Goal: Complete application form: Complete application form

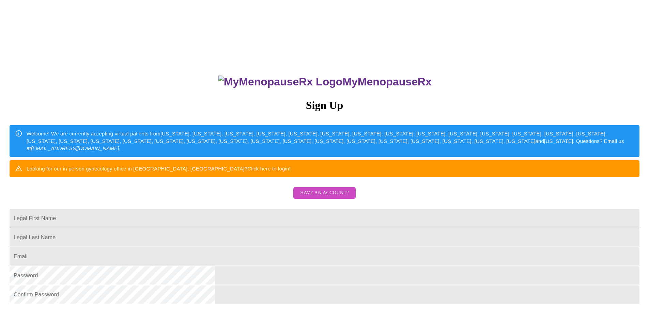
click at [288, 228] on input "Legal First Name" at bounding box center [325, 218] width 630 height 19
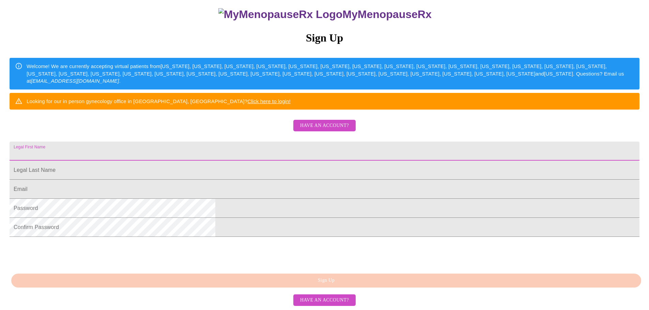
scroll to position [120, 0]
click at [333, 300] on span "Have an account?" at bounding box center [324, 300] width 49 height 9
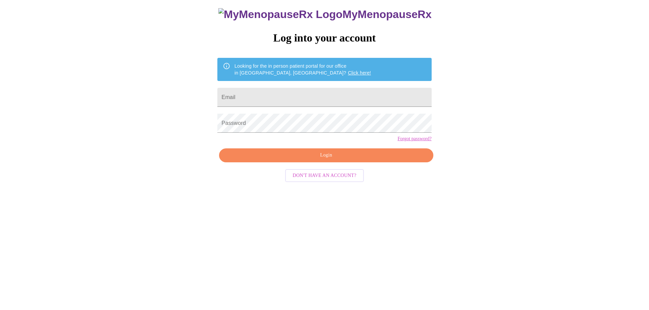
scroll to position [7, 0]
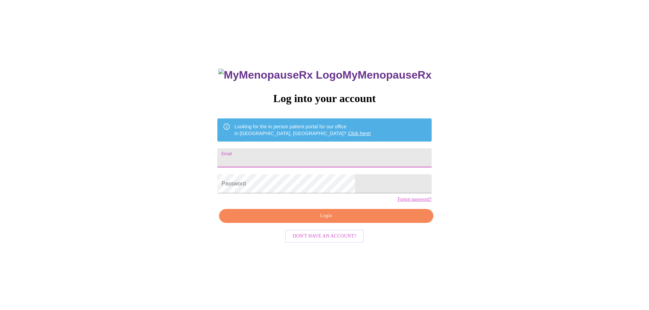
click at [284, 157] on input "Email" at bounding box center [324, 157] width 214 height 19
type input "[EMAIL_ADDRESS][DOMAIN_NAME]"
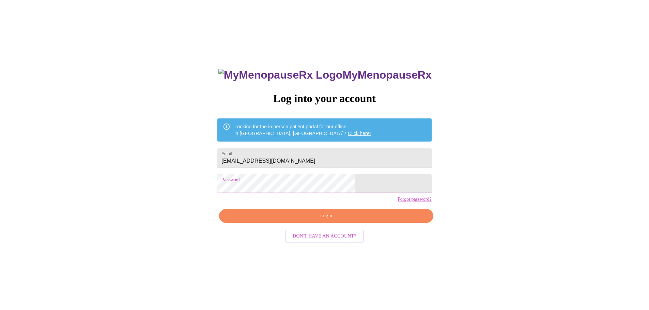
click at [352, 220] on span "Login" at bounding box center [326, 216] width 198 height 9
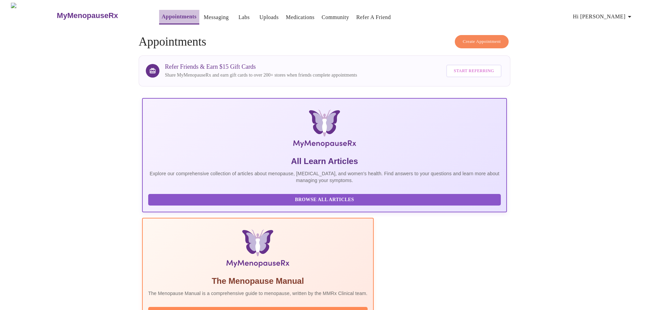
click at [170, 13] on link "Appointments" at bounding box center [179, 17] width 35 height 10
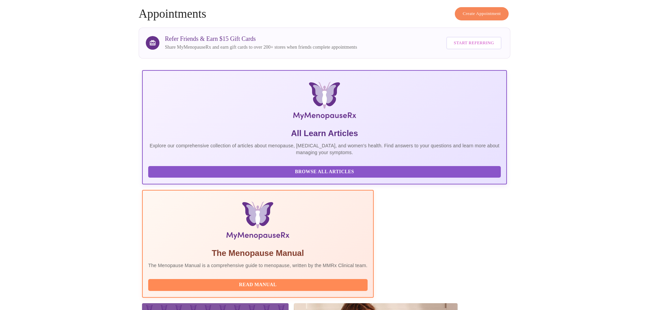
scroll to position [63, 0]
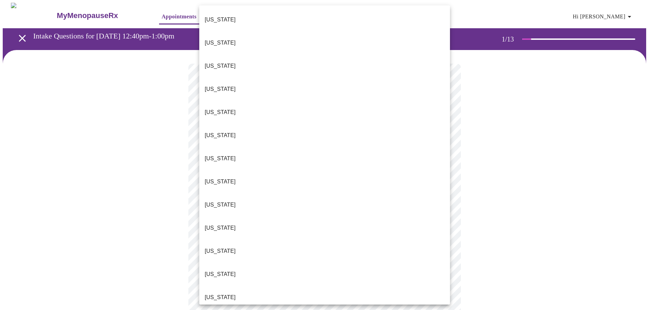
click at [278, 153] on body "MyMenopauseRx Appointments Messaging Labs Uploads Medications Community Refer a…" at bounding box center [327, 316] width 648 height 626
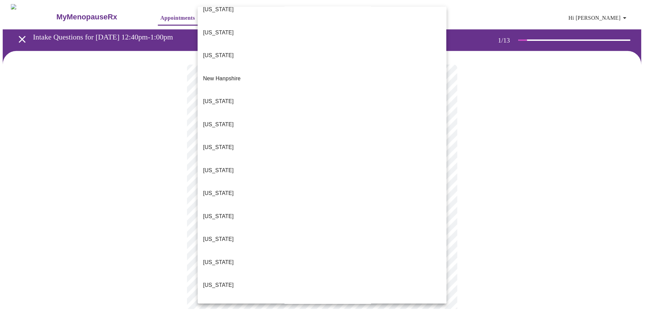
scroll to position [592, 0]
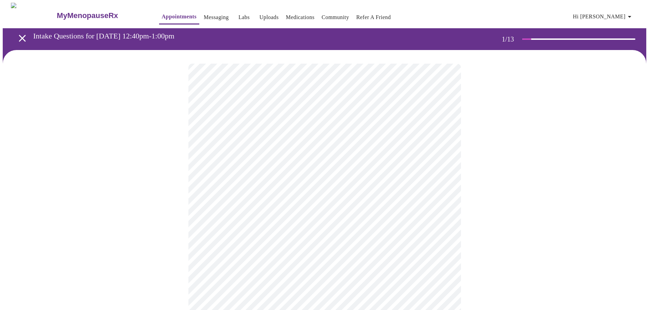
click at [246, 200] on body "MyMenopauseRx Appointments Messaging Labs Uploads Medications Community Refer a…" at bounding box center [324, 314] width 643 height 622
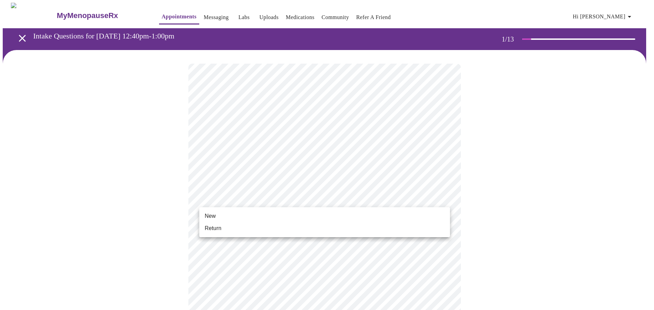
click at [242, 216] on li "New" at bounding box center [324, 216] width 251 height 12
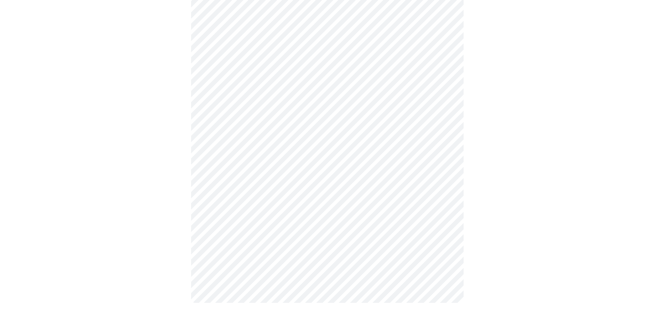
scroll to position [302, 0]
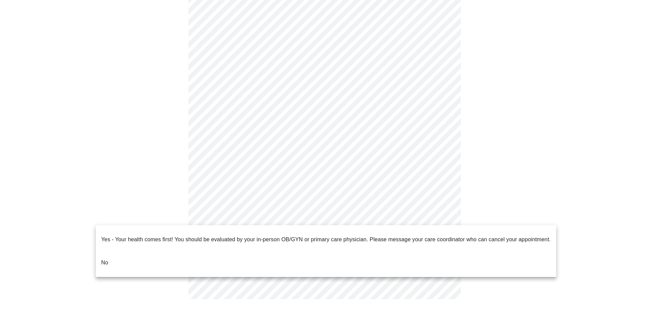
click at [268, 213] on body "MyMenopauseRx Appointments Messaging Labs Uploads Medications Community Refer a…" at bounding box center [327, 6] width 648 height 613
click at [102, 259] on p "No" at bounding box center [104, 263] width 7 height 8
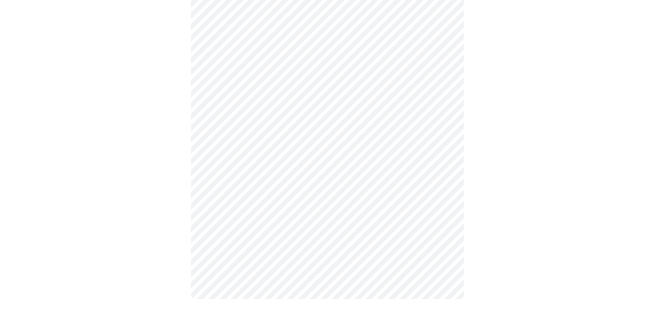
scroll to position [0, 0]
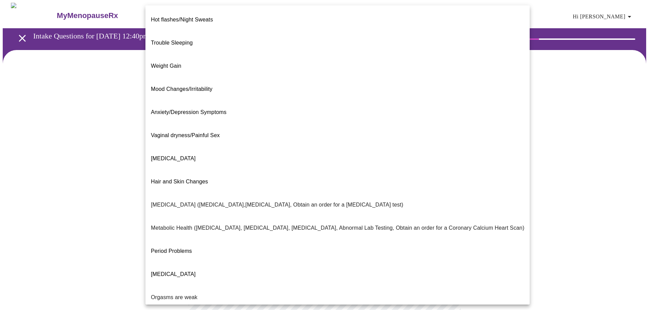
click at [250, 141] on body "MyMenopauseRx Appointments Messaging Labs Uploads Medications Community Refer a…" at bounding box center [327, 207] width 648 height 409
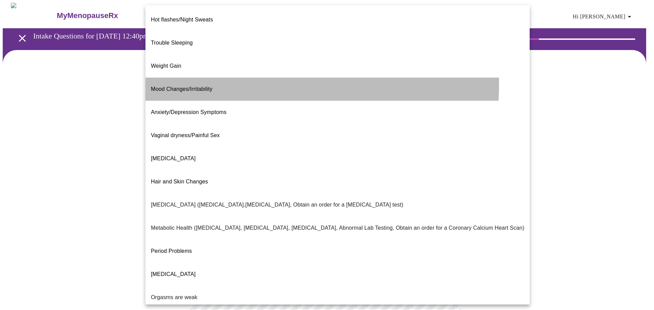
click at [190, 86] on span "Mood Changes/Irritability" at bounding box center [182, 89] width 62 height 6
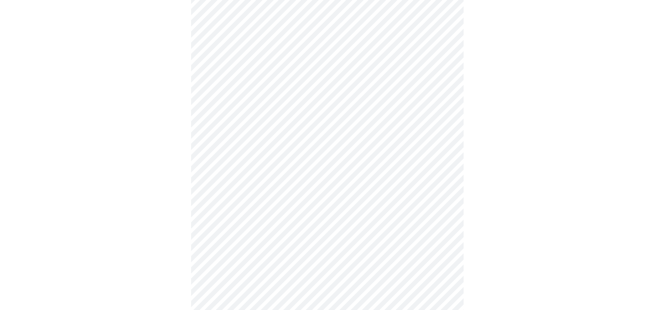
scroll to position [95, 0]
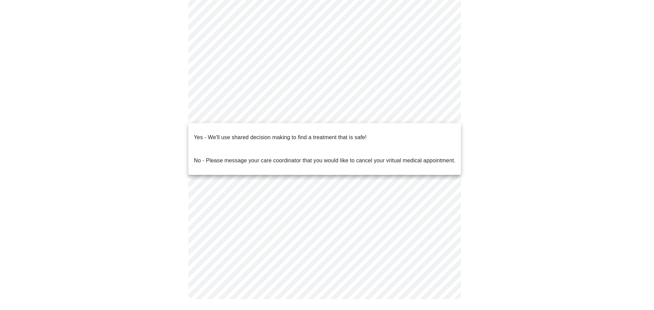
click at [248, 114] on body "MyMenopauseRx Appointments Messaging Labs Uploads Medications Community Refer a…" at bounding box center [327, 110] width 648 height 405
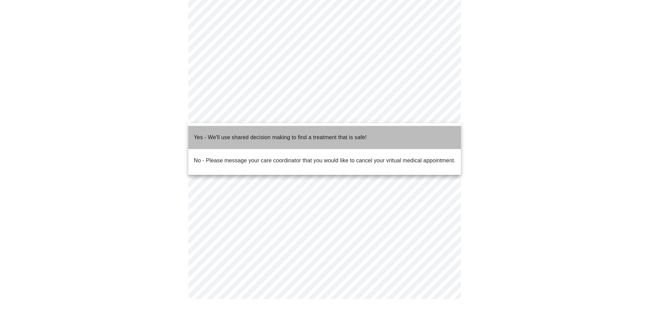
click at [251, 133] on p "Yes - We'll use shared decision making to find a treatment that is safe!" at bounding box center [280, 137] width 173 height 8
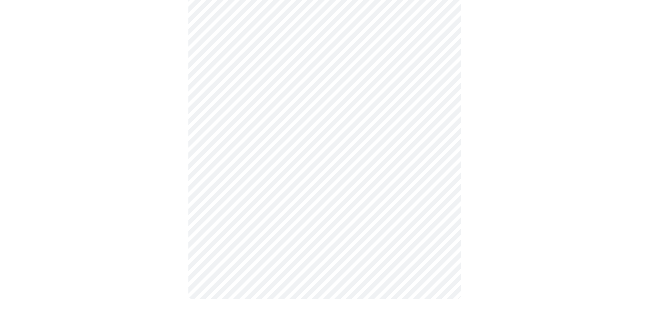
click at [419, 52] on body "MyMenopauseRx Appointments Messaging Labs Uploads Medications Community Refer a…" at bounding box center [324, 112] width 643 height 401
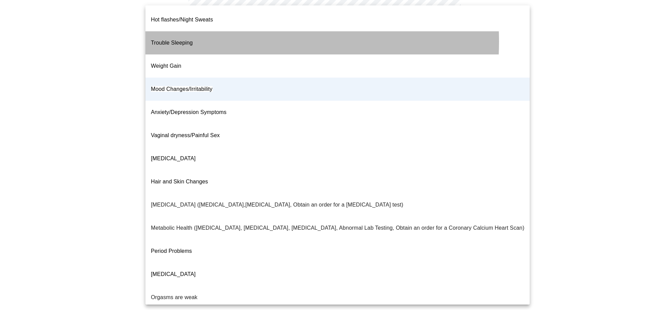
click at [197, 36] on li "Trouble Sleeping" at bounding box center [337, 42] width 384 height 23
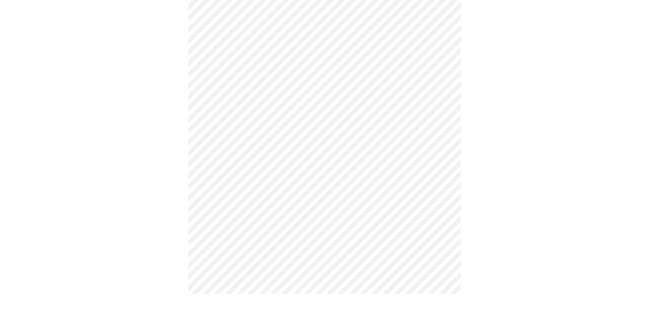
scroll to position [76, 0]
click at [179, 235] on div at bounding box center [324, 143] width 643 height 339
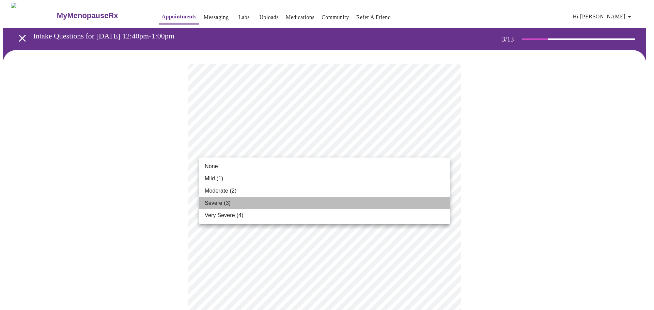
click at [298, 198] on li "Severe (3)" at bounding box center [324, 203] width 251 height 12
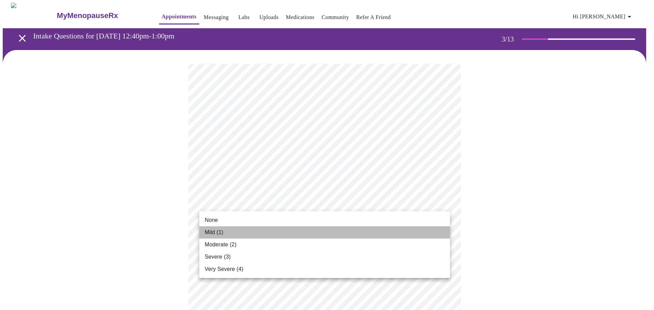
click at [266, 233] on li "Mild (1)" at bounding box center [324, 232] width 251 height 12
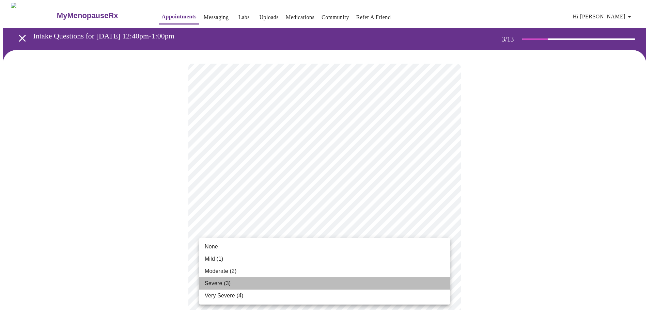
click at [243, 279] on li "Severe (3)" at bounding box center [324, 284] width 251 height 12
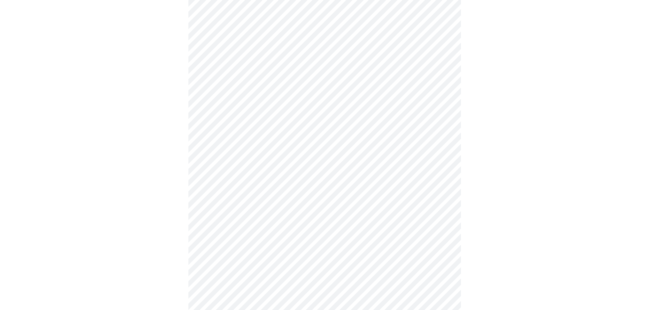
scroll to position [136, 0]
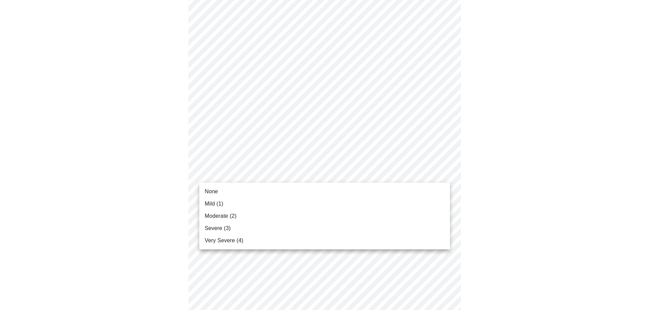
click at [256, 176] on body "MyMenopauseRx Appointments Messaging Labs Uploads Medications Community Refer a…" at bounding box center [327, 305] width 648 height 877
click at [241, 218] on li "Moderate (2)" at bounding box center [324, 216] width 251 height 12
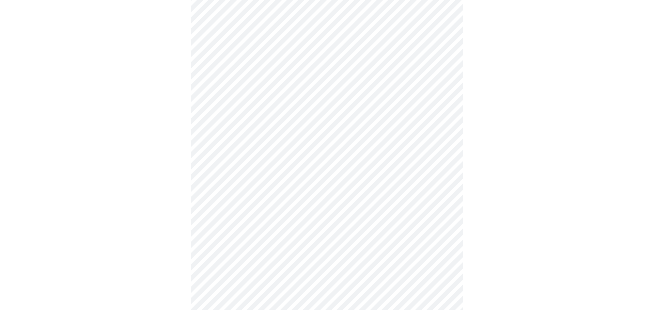
click at [242, 217] on body "MyMenopauseRx Appointments Messaging Labs Uploads Medications Community Refer a…" at bounding box center [327, 301] width 648 height 868
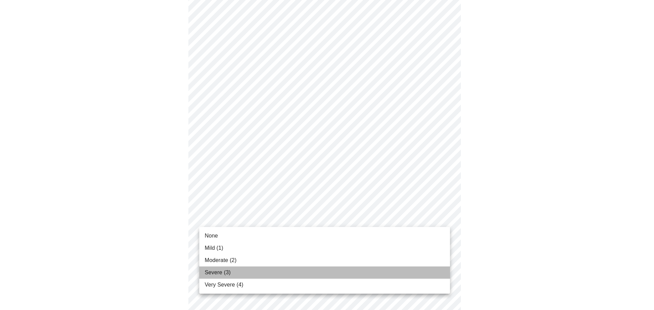
click at [236, 269] on li "Severe (3)" at bounding box center [324, 273] width 251 height 12
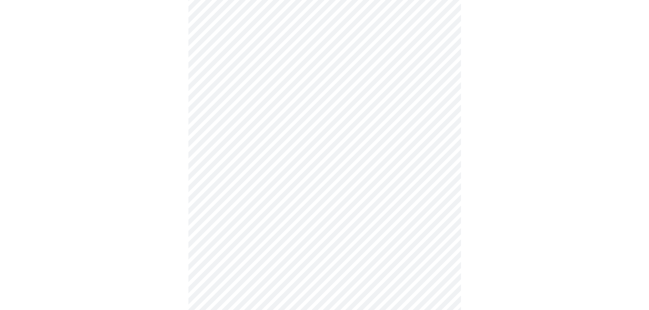
click at [233, 216] on body "MyMenopauseRx Appointments Messaging Labs Uploads Medications Community Refer a…" at bounding box center [324, 296] width 643 height 858
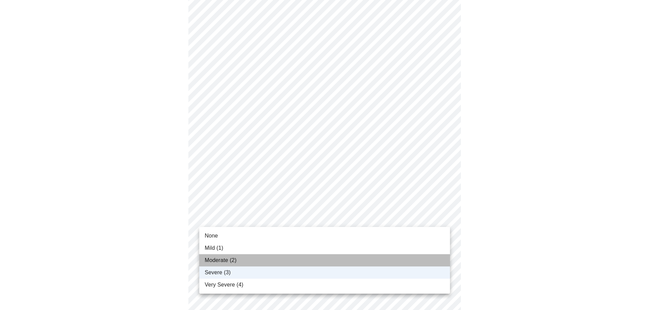
click at [232, 259] on span "Moderate (2)" at bounding box center [221, 260] width 32 height 8
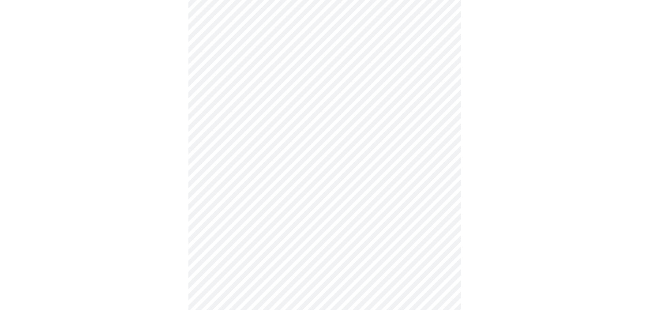
scroll to position [238, 0]
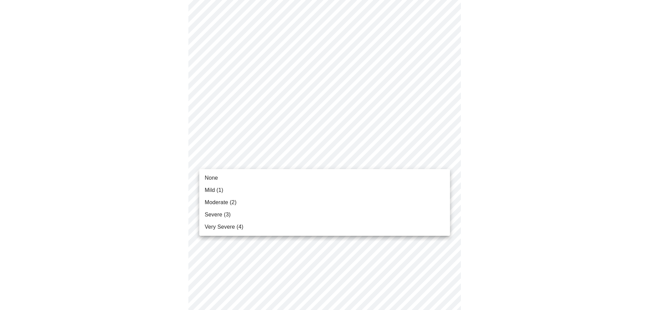
click at [248, 160] on body "MyMenopauseRx Appointments Messaging Labs Uploads Medications Community Refer a…" at bounding box center [327, 193] width 648 height 858
click at [233, 215] on li "Severe (3)" at bounding box center [324, 215] width 251 height 12
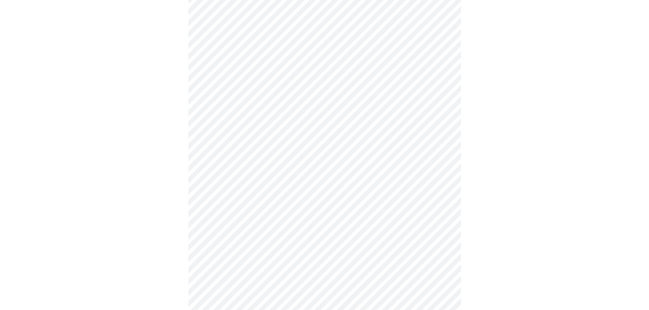
scroll to position [306, 0]
click at [237, 205] on body "MyMenopauseRx Appointments Messaging Labs Uploads Medications Community Refer a…" at bounding box center [327, 120] width 648 height 849
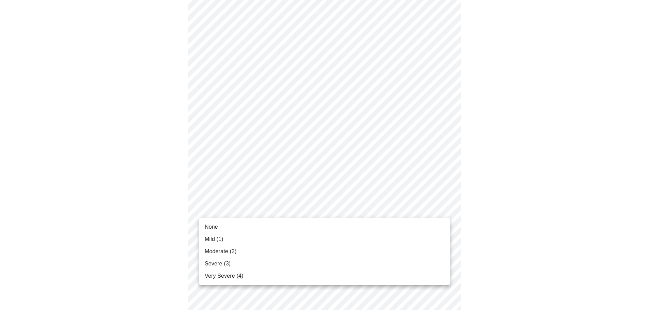
click at [245, 275] on li "Very Severe (4)" at bounding box center [324, 276] width 251 height 12
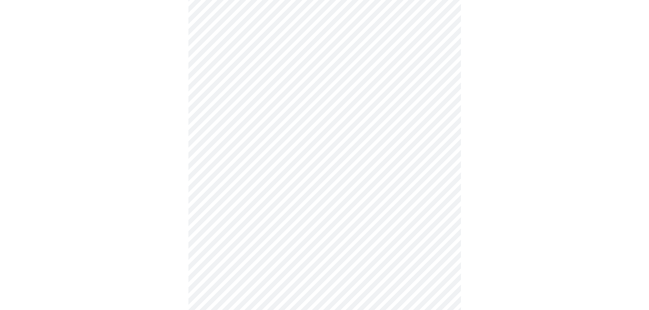
scroll to position [375, 0]
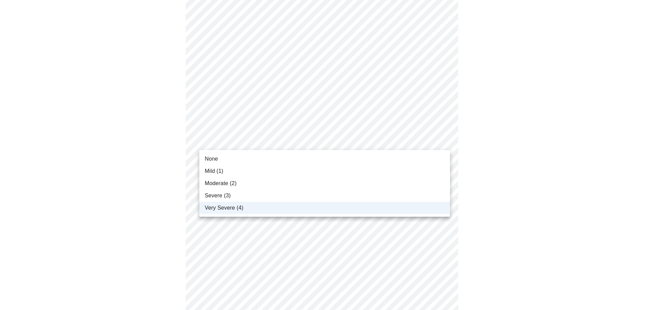
click at [241, 144] on body "MyMenopauseRx Appointments Messaging Labs Uploads Medications Community Refer a…" at bounding box center [324, 47] width 643 height 839
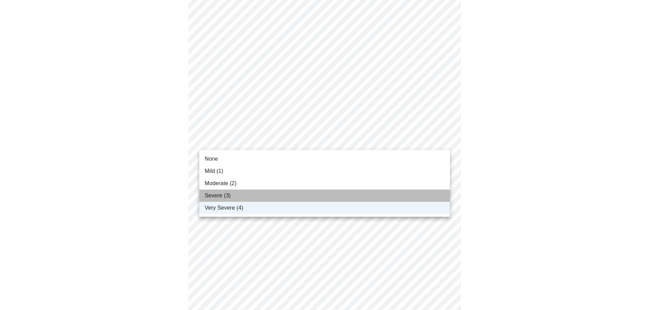
click at [242, 194] on li "Severe (3)" at bounding box center [324, 196] width 251 height 12
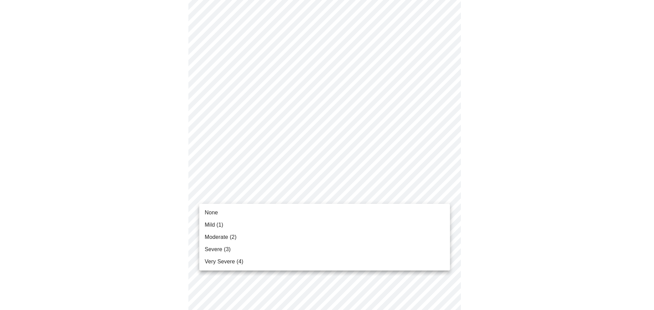
click at [239, 203] on body "MyMenopauseRx Appointments Messaging Labs Uploads Medications Community Refer a…" at bounding box center [327, 47] width 648 height 839
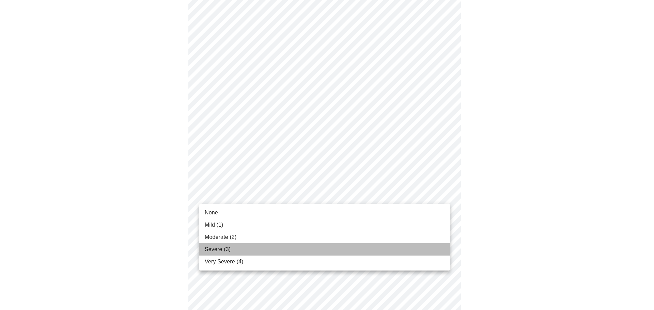
click at [229, 246] on span "Severe (3)" at bounding box center [218, 250] width 26 height 8
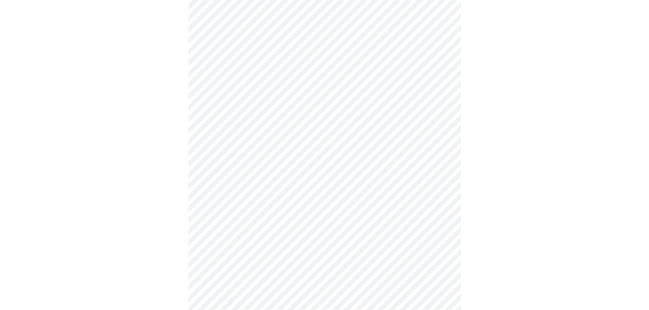
scroll to position [477, 0]
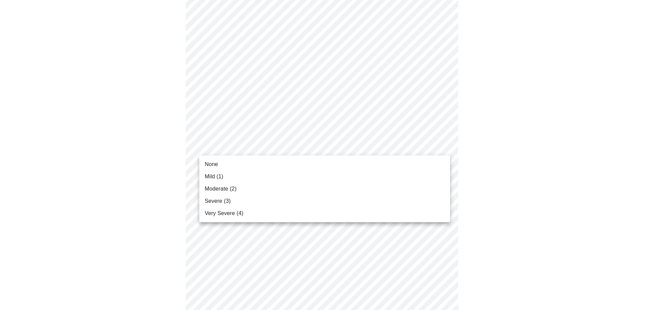
click at [234, 197] on li "Severe (3)" at bounding box center [324, 201] width 251 height 12
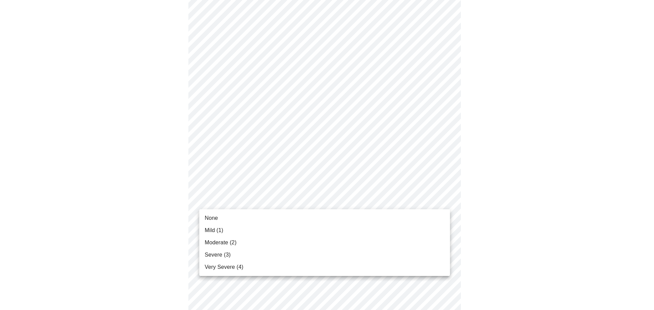
click at [217, 245] on span "Moderate (2)" at bounding box center [221, 243] width 32 height 8
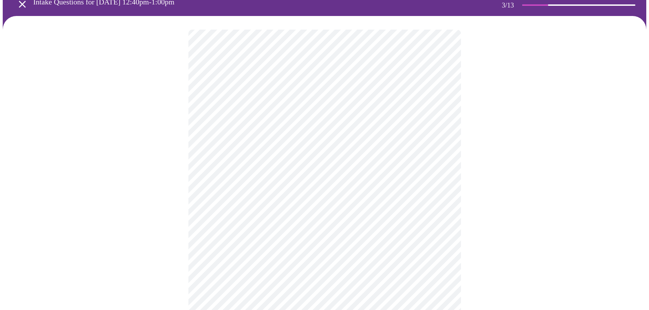
scroll to position [204, 0]
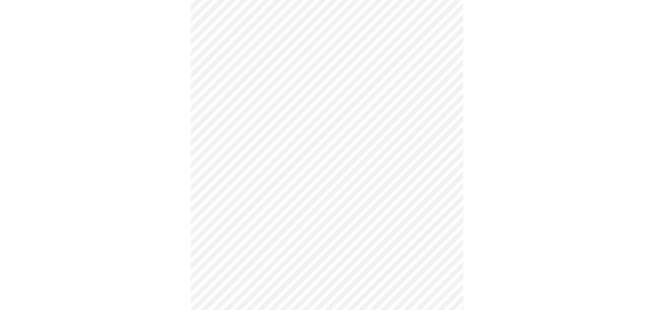
click at [267, 247] on body "MyMenopauseRx Appointments Messaging Labs Uploads Medications Community Refer a…" at bounding box center [327, 203] width 648 height 810
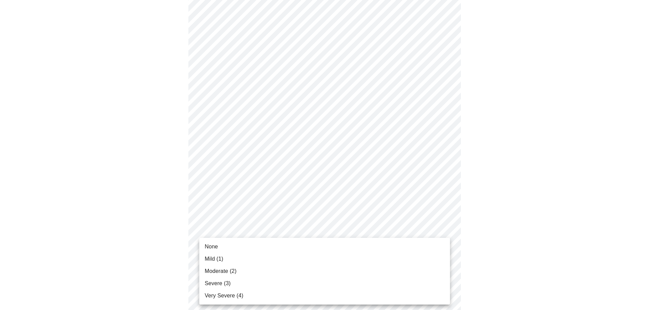
click at [250, 278] on li "Severe (3)" at bounding box center [324, 284] width 251 height 12
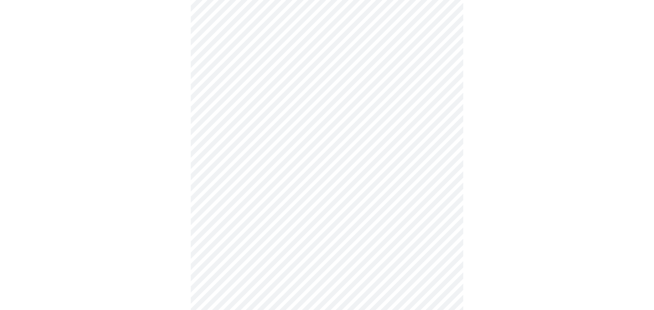
click at [236, 201] on body "MyMenopauseRx Appointments Messaging Labs Uploads Medications Community Refer a…" at bounding box center [327, 127] width 648 height 659
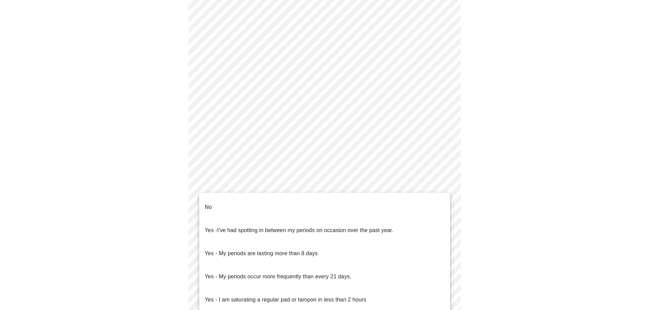
click at [243, 227] on span "I've had spotting in between my periods on occasion over the past year." at bounding box center [305, 230] width 176 height 6
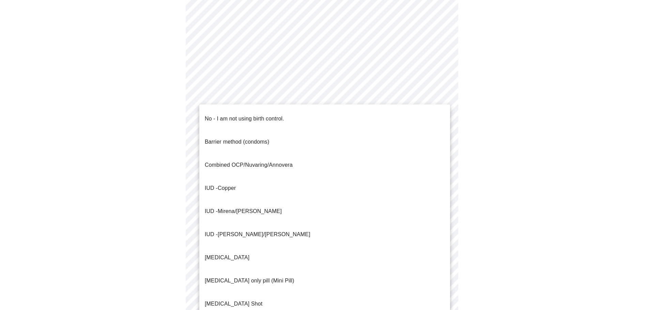
click at [270, 249] on body "MyMenopauseRx Appointments Messaging Labs Uploads Medications Community Refer a…" at bounding box center [324, 125] width 643 height 655
click at [226, 116] on p "No - I am not using birth control." at bounding box center [244, 119] width 79 height 8
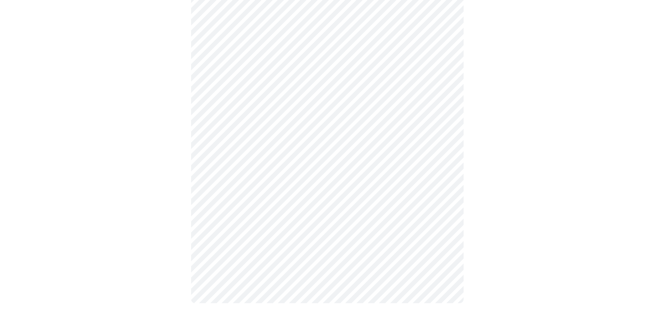
scroll to position [341, 0]
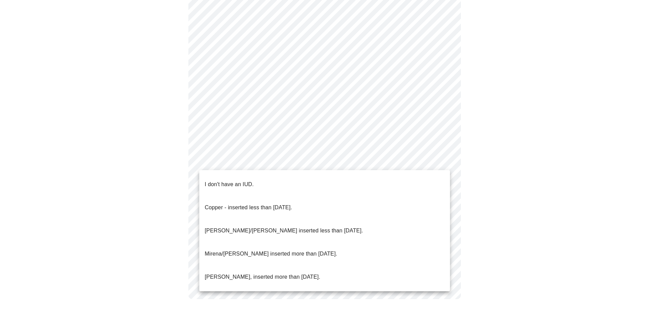
click at [221, 180] on p "I don't have an IUD." at bounding box center [229, 184] width 49 height 8
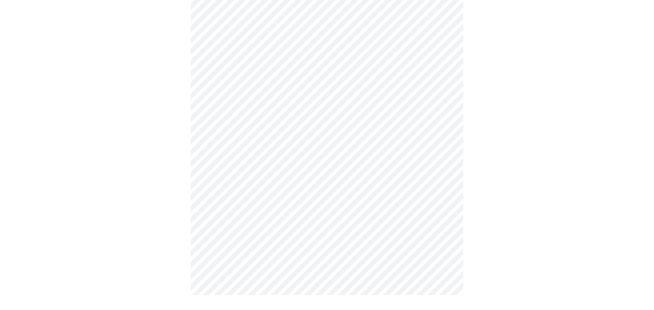
scroll to position [337, 0]
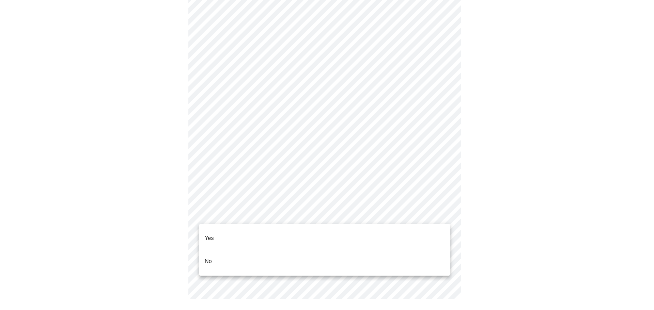
click at [211, 234] on p "Yes" at bounding box center [209, 238] width 9 height 8
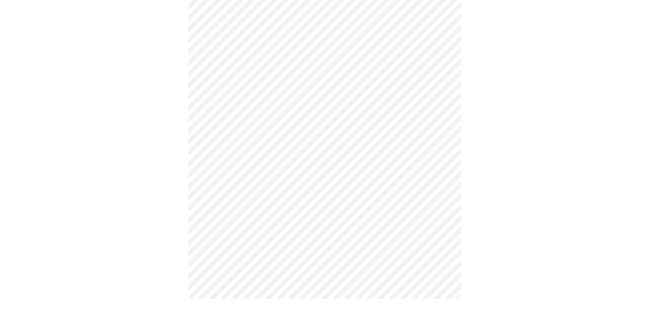
scroll to position [0, 0]
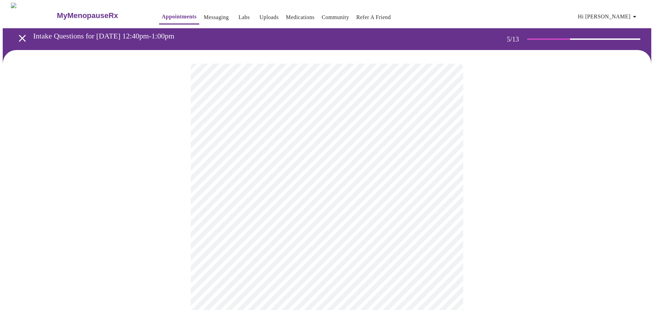
click at [249, 179] on body "MyMenopauseRx Appointments Messaging Labs Uploads Medications Community Refer a…" at bounding box center [327, 247] width 648 height 488
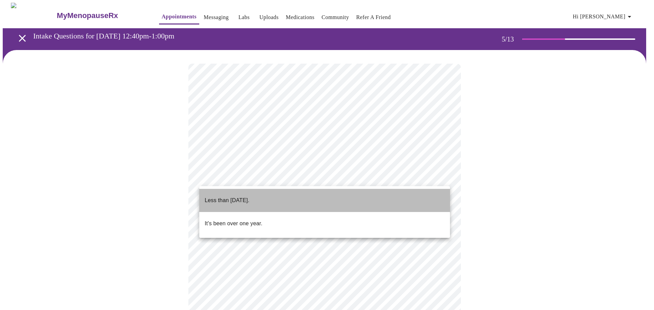
click at [248, 196] on p "Less than [DATE]." at bounding box center [227, 200] width 45 height 8
